Goal: Task Accomplishment & Management: Manage account settings

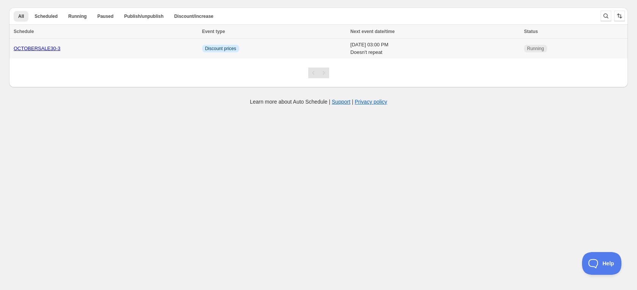
click at [134, 49] on div "OCTOBERSALE30-3" at bounding box center [106, 49] width 184 height 8
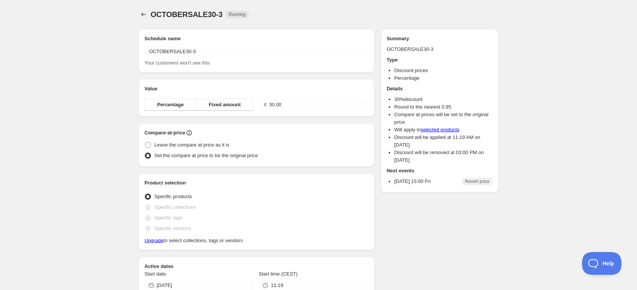
radio input "true"
checkbox input "true"
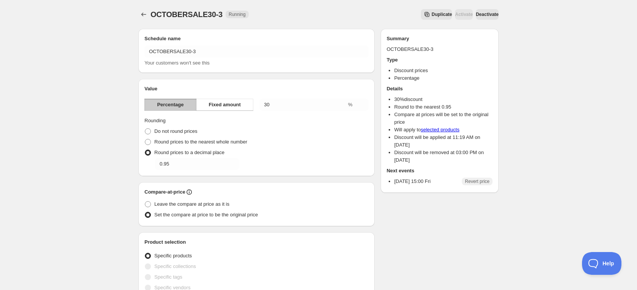
click at [484, 10] on button "Deactivate" at bounding box center [487, 14] width 23 height 11
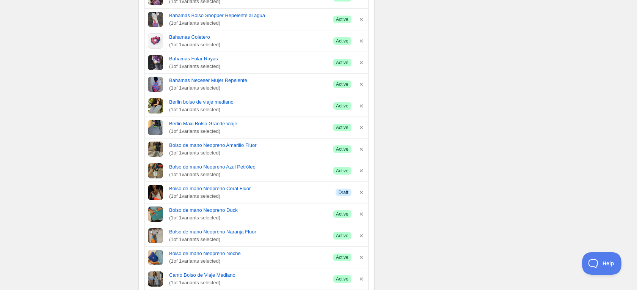
scroll to position [453, 0]
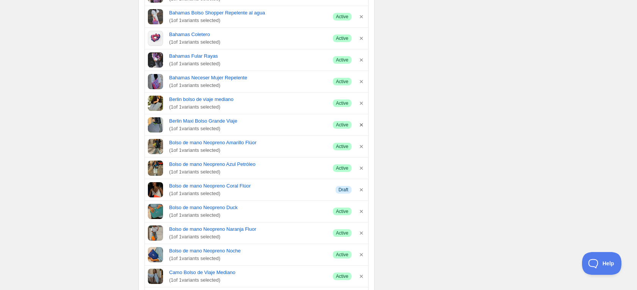
click at [362, 124] on icon "button" at bounding box center [361, 124] width 3 height 3
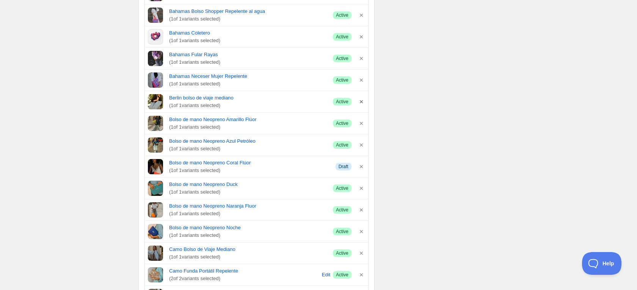
click at [362, 103] on icon "button" at bounding box center [362, 102] width 8 height 8
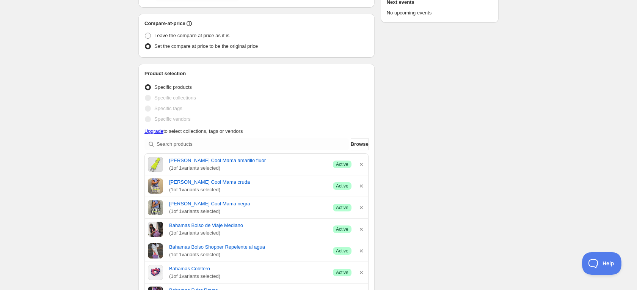
scroll to position [209, 0]
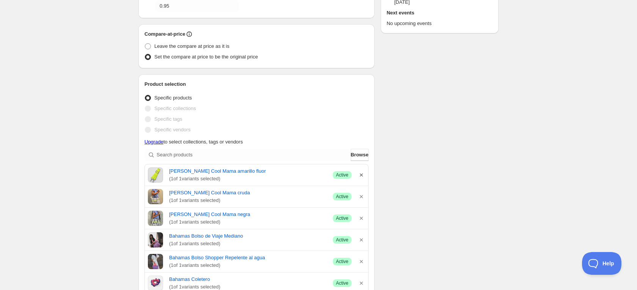
click at [362, 177] on icon "button" at bounding box center [362, 175] width 8 height 8
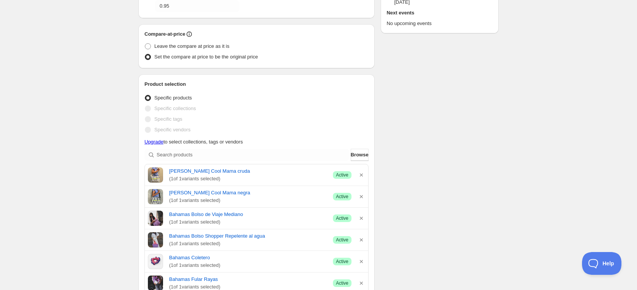
click at [362, 177] on icon "button" at bounding box center [362, 175] width 8 height 8
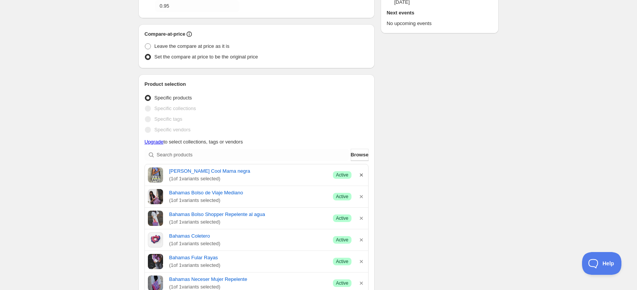
click at [362, 177] on icon "button" at bounding box center [362, 175] width 8 height 8
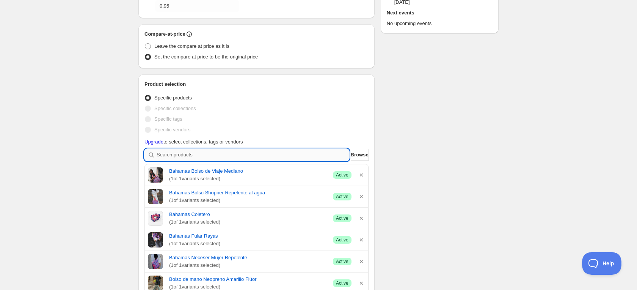
click at [253, 154] on input "search" at bounding box center [253, 155] width 193 height 12
type input "c"
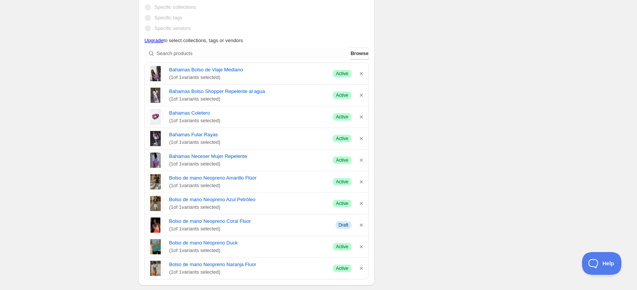
scroll to position [289, 0]
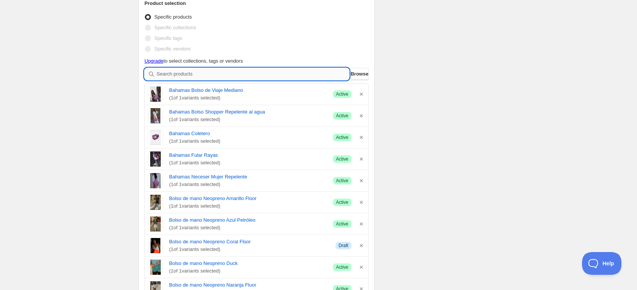
click at [222, 72] on input "search" at bounding box center [253, 74] width 193 height 12
type input "s"
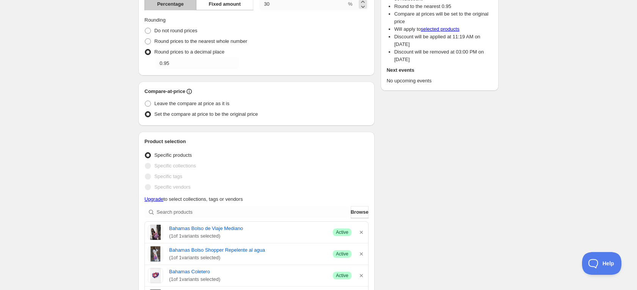
scroll to position [166, 0]
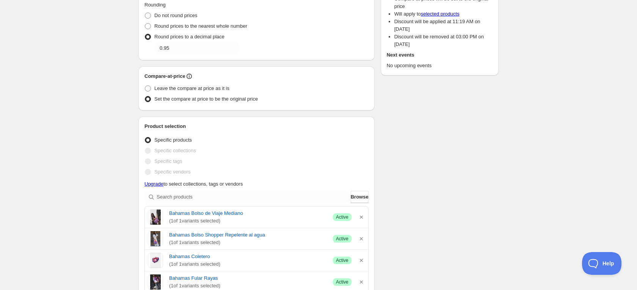
click at [159, 164] on span "Specific tags" at bounding box center [168, 161] width 28 height 6
click at [170, 159] on span "Specific tags" at bounding box center [168, 161] width 28 height 6
click at [155, 160] on span "Specific tags" at bounding box center [168, 161] width 28 height 6
click at [146, 162] on span at bounding box center [148, 161] width 6 height 6
click at [147, 159] on span at bounding box center [148, 161] width 6 height 6
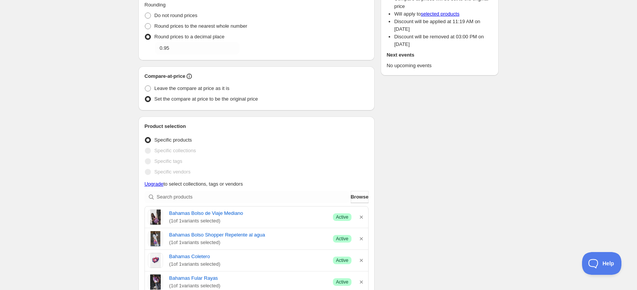
click at [147, 159] on span at bounding box center [148, 161] width 6 height 6
click at [154, 182] on link "Upgrade" at bounding box center [153, 184] width 19 height 6
